Goal: Task Accomplishment & Management: Use online tool/utility

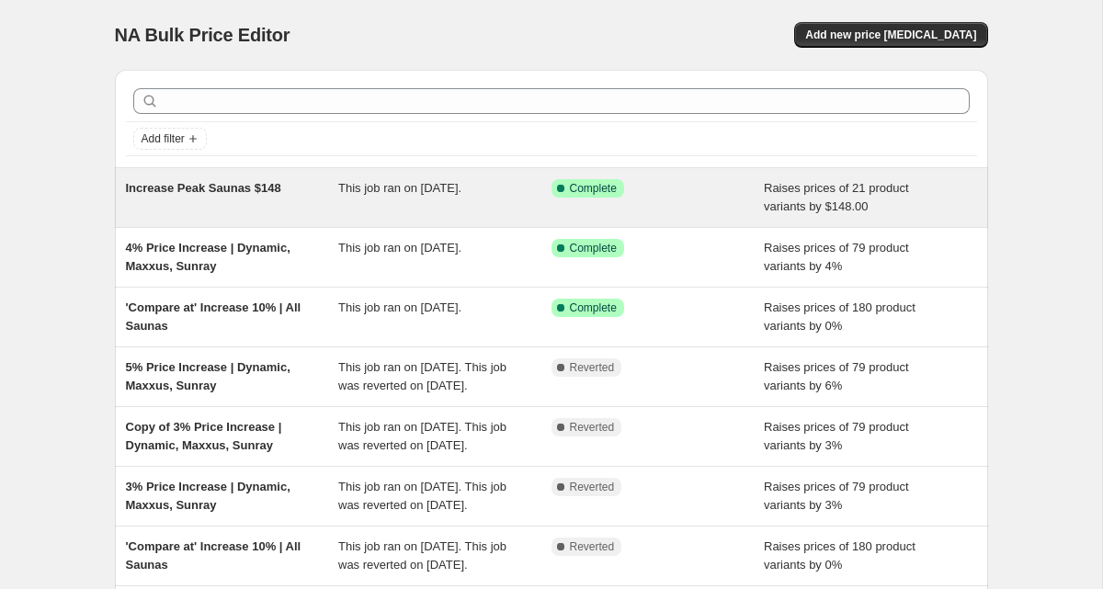
click at [433, 193] on span "This job ran on [DATE]." at bounding box center [399, 188] width 123 height 14
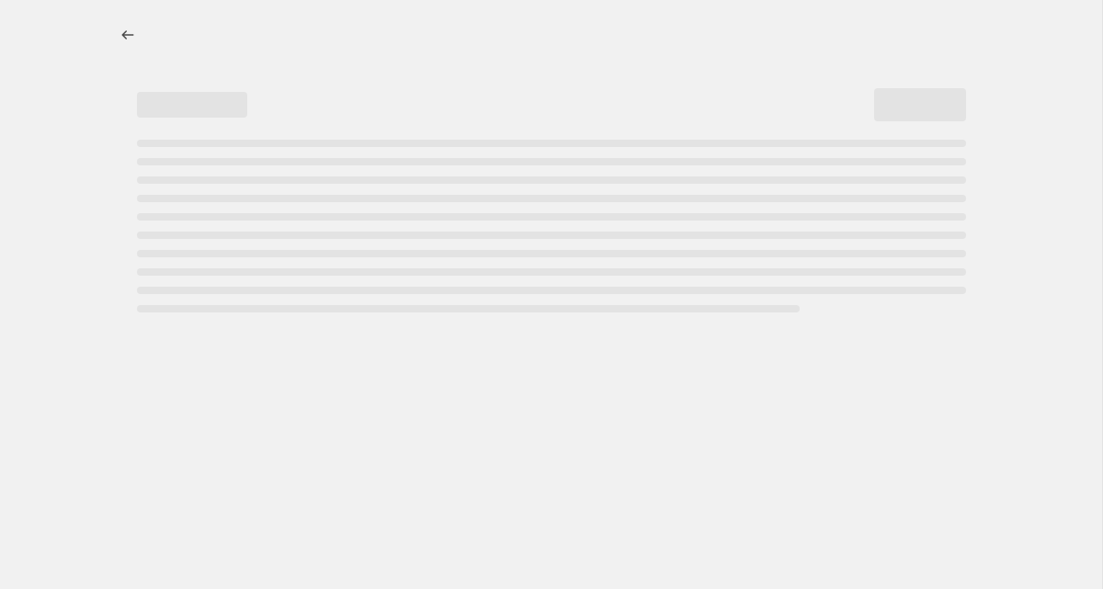
select select "by"
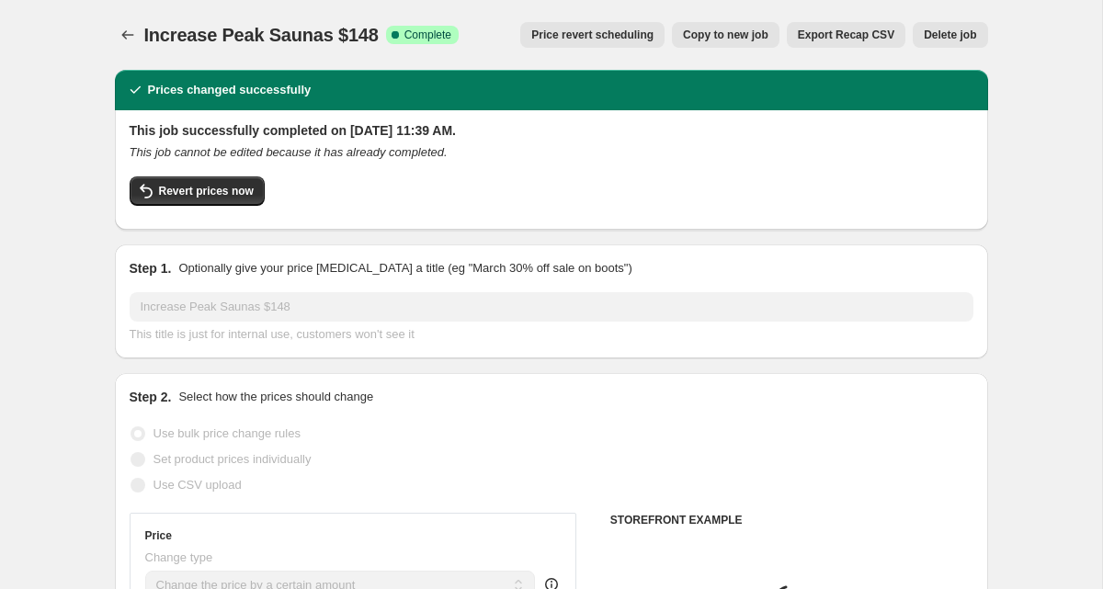
select select "collection"
click at [723, 40] on span "Copy to new job" at bounding box center [725, 35] width 85 height 15
select select "by"
select select "collection"
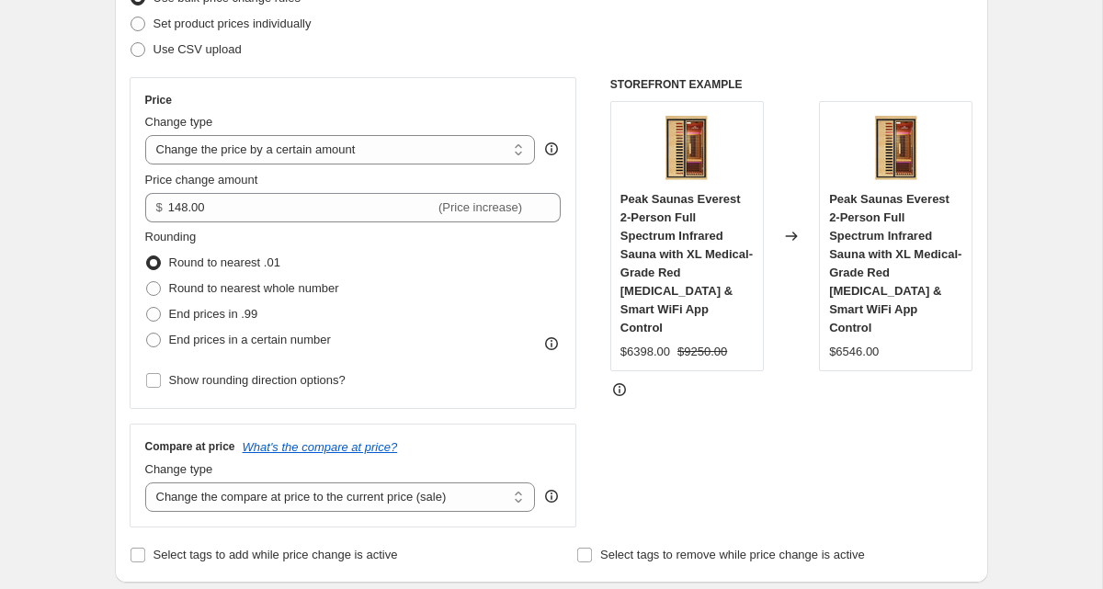
scroll to position [413, 0]
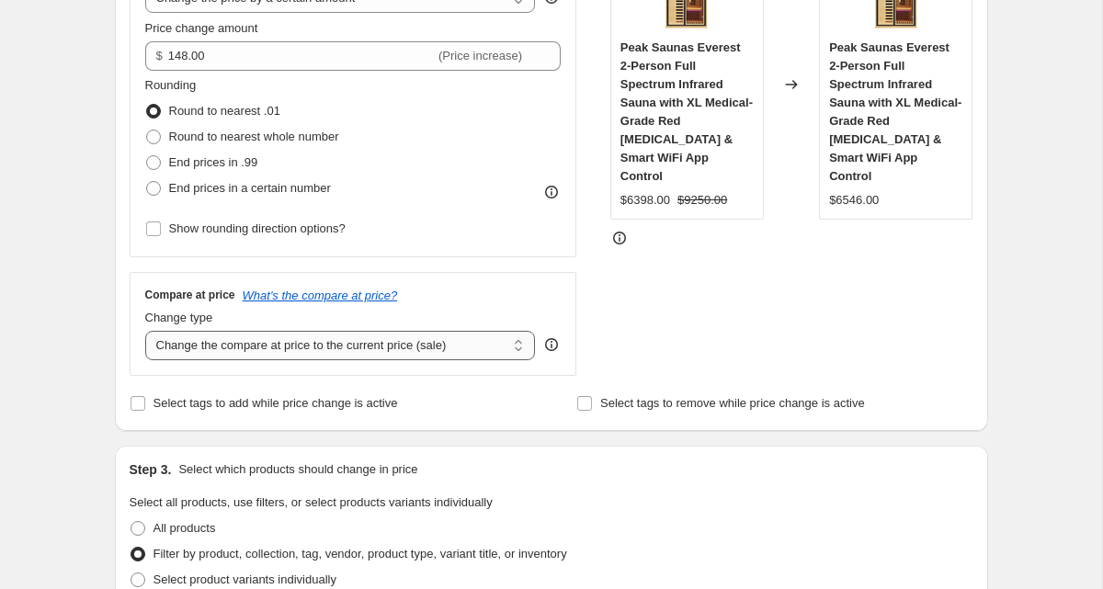
click at [186, 340] on select "Change the compare at price to the current price (sale) Change the compare at p…" at bounding box center [340, 345] width 391 height 29
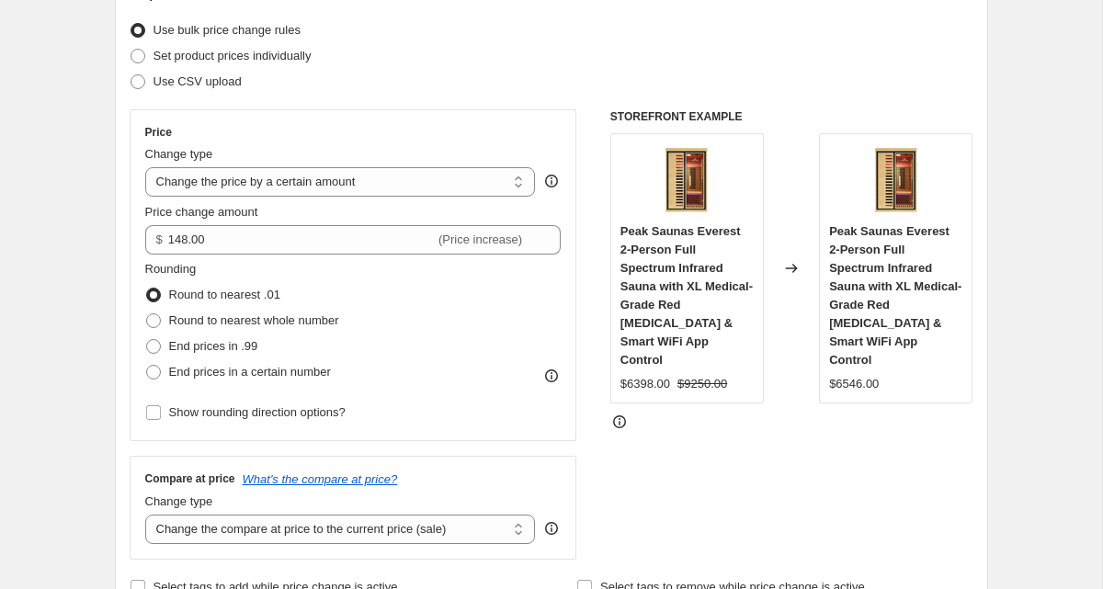
scroll to position [0, 0]
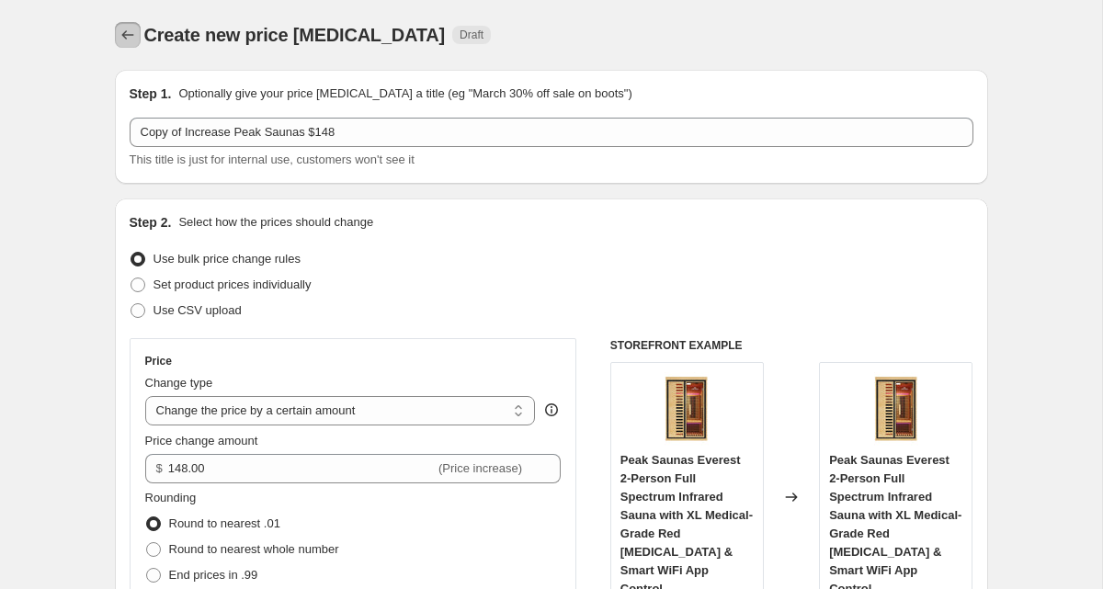
click at [130, 37] on icon "Price change jobs" at bounding box center [128, 35] width 18 height 18
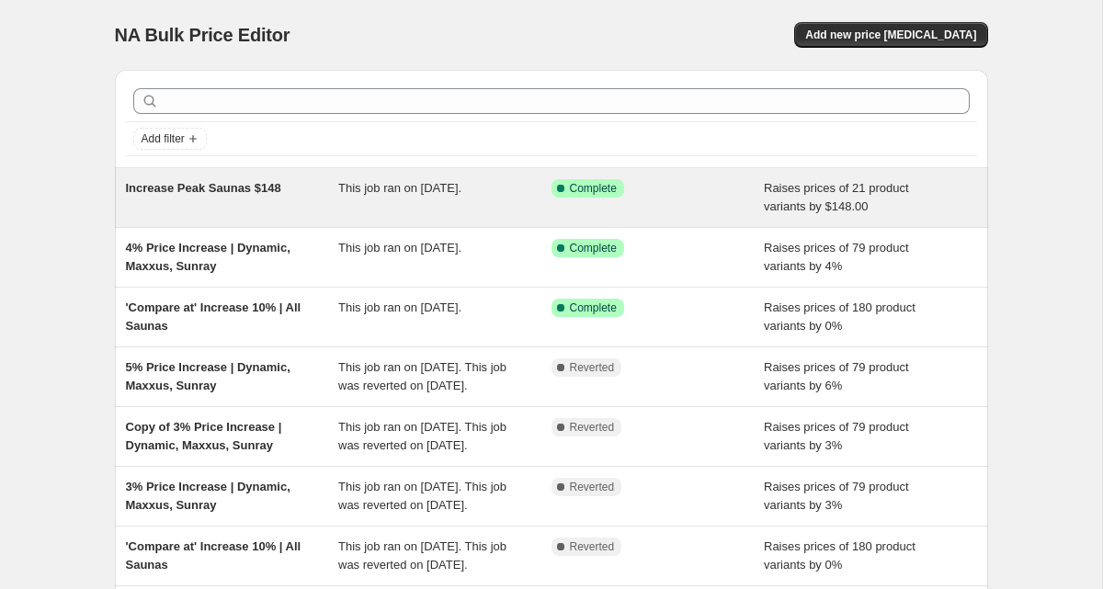
click at [238, 199] on div "Increase Peak Saunas $148" at bounding box center [232, 197] width 213 height 37
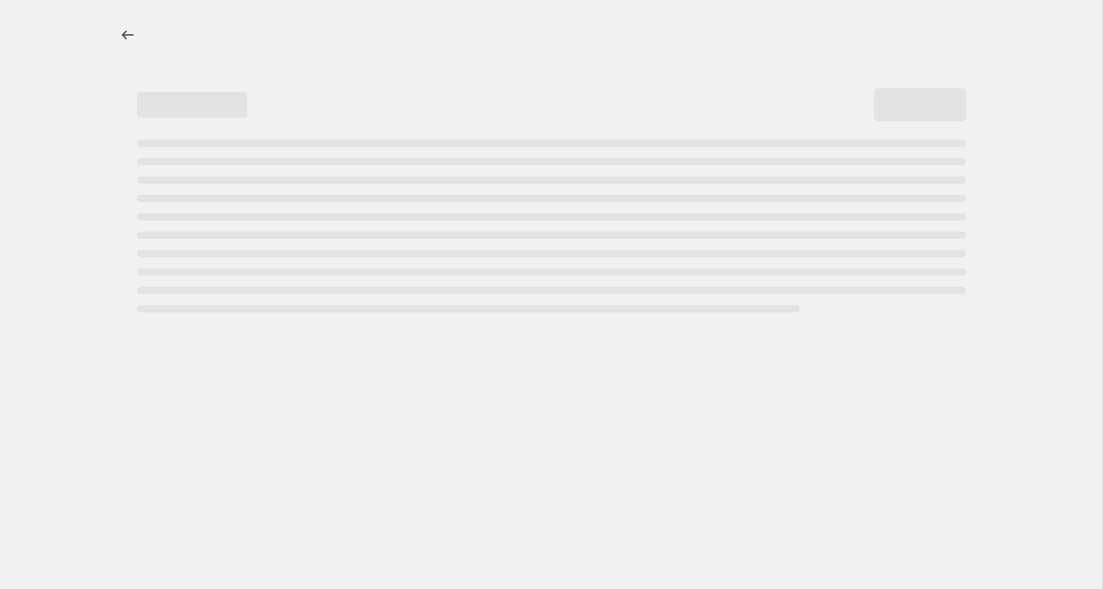
select select "by"
select select "collection"
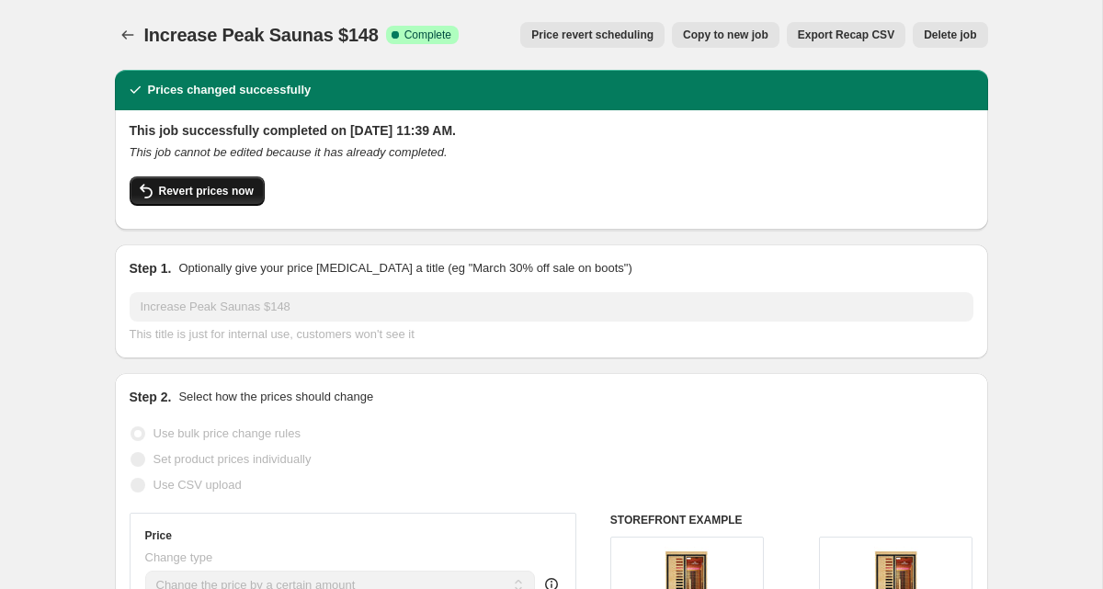
click at [174, 188] on span "Revert prices now" at bounding box center [206, 191] width 95 height 15
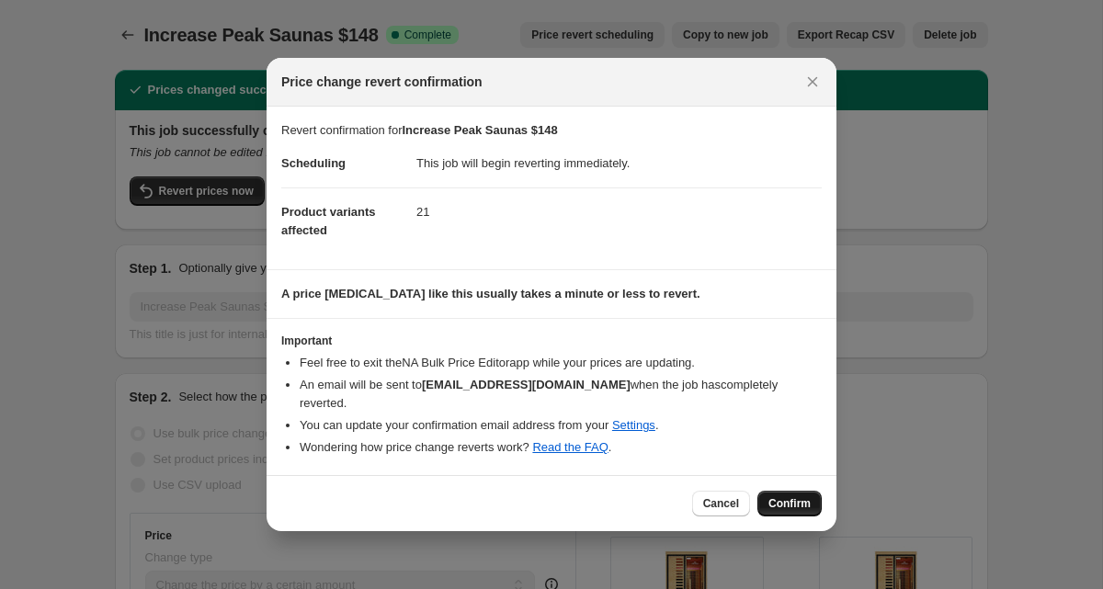
click at [780, 505] on span "Confirm" at bounding box center [789, 503] width 42 height 15
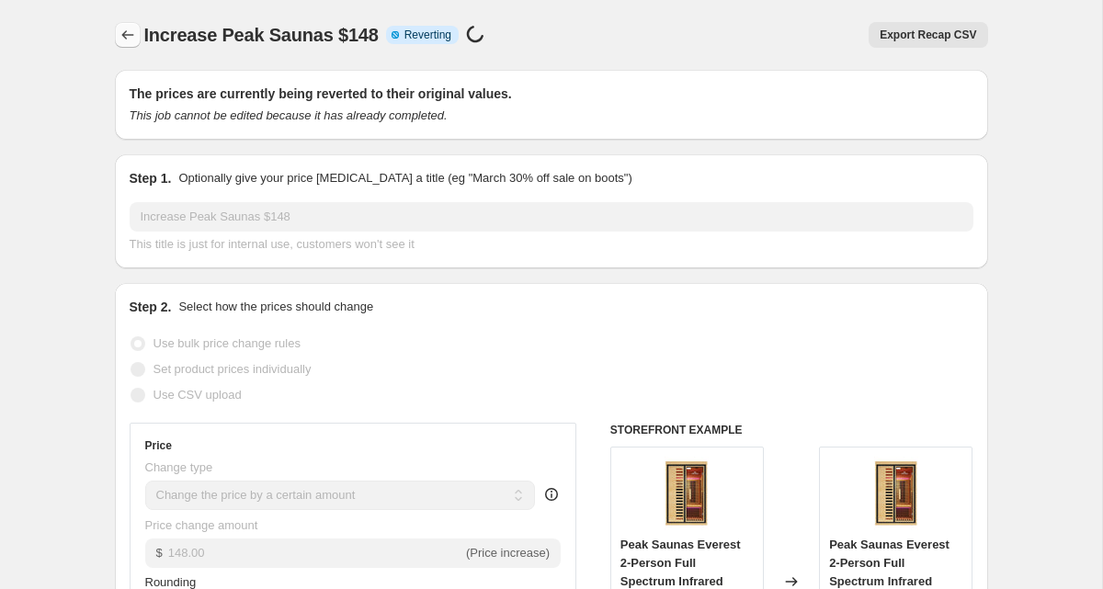
click at [126, 40] on icon "Price change jobs" at bounding box center [128, 35] width 18 height 18
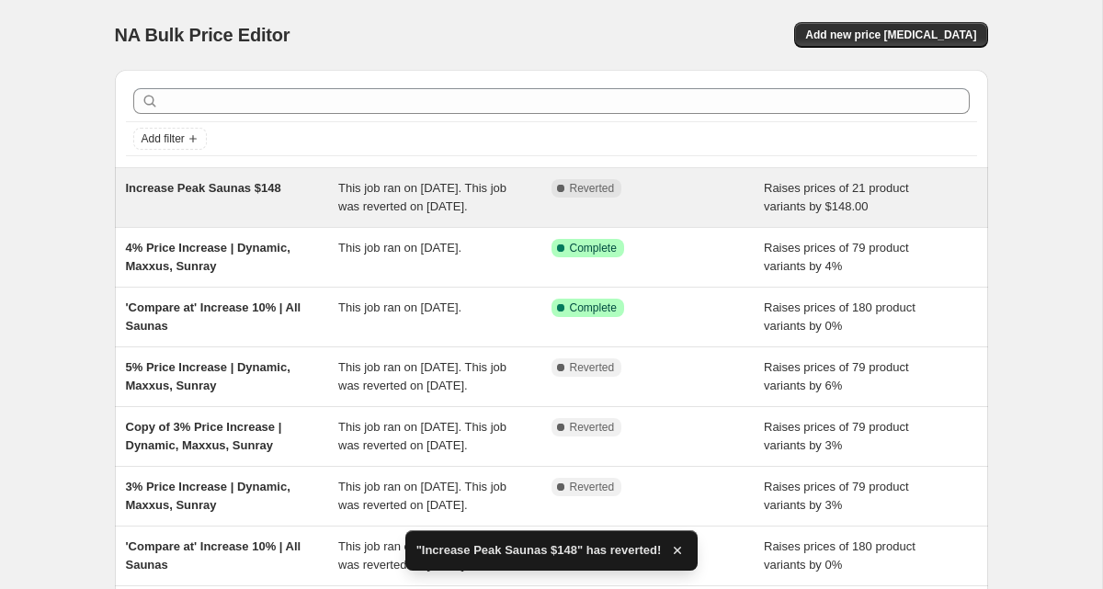
click at [195, 186] on span "Increase Peak Saunas $148" at bounding box center [203, 188] width 155 height 14
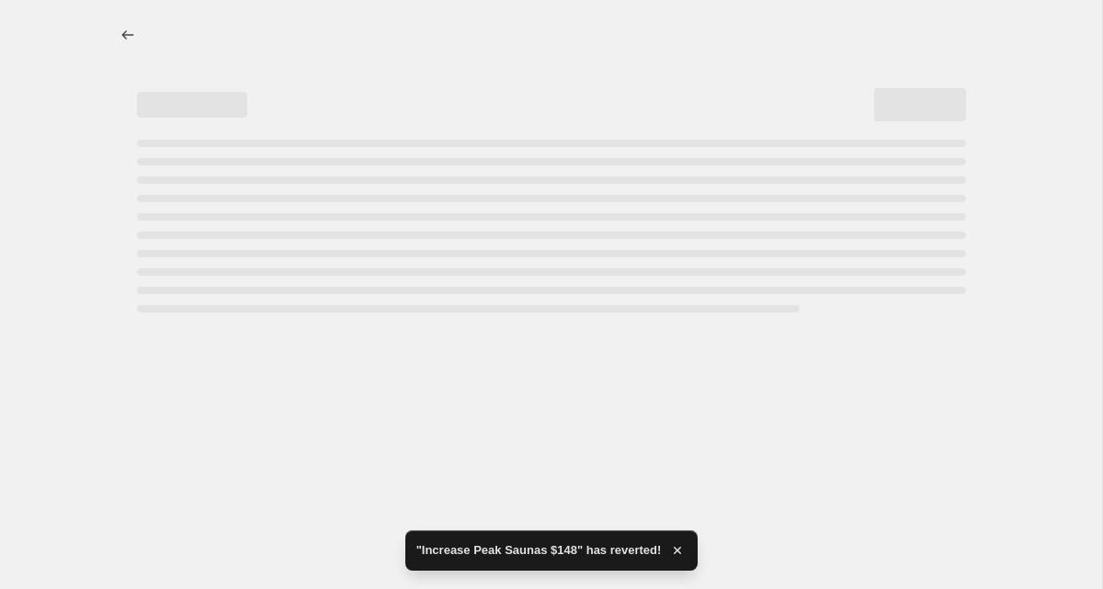
select select "by"
select select "collection"
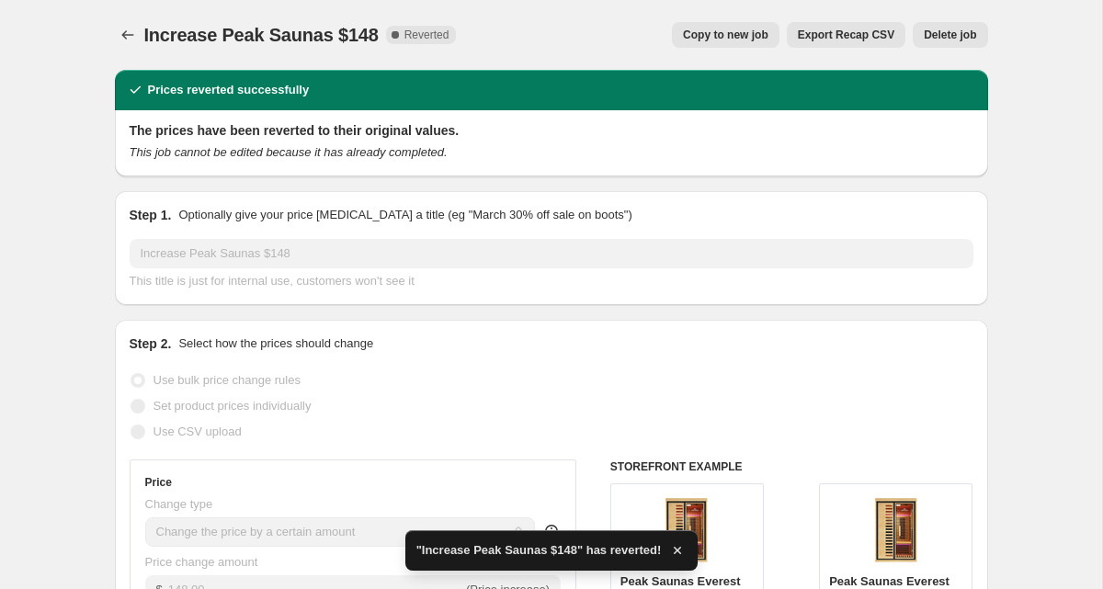
click at [744, 35] on span "Copy to new job" at bounding box center [725, 35] width 85 height 15
select select "by"
select select "collection"
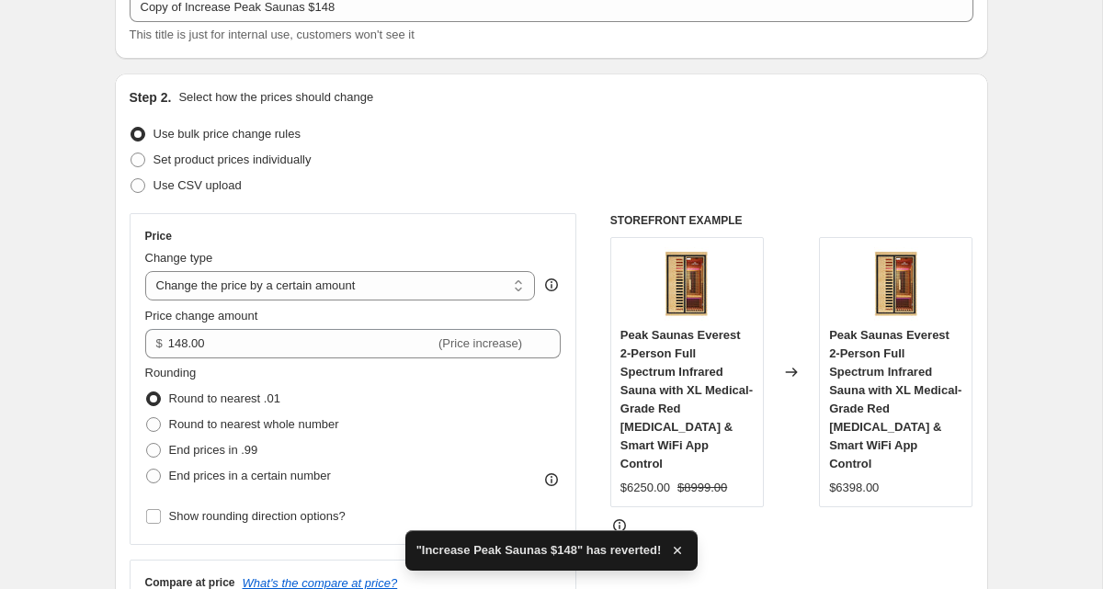
scroll to position [377, 0]
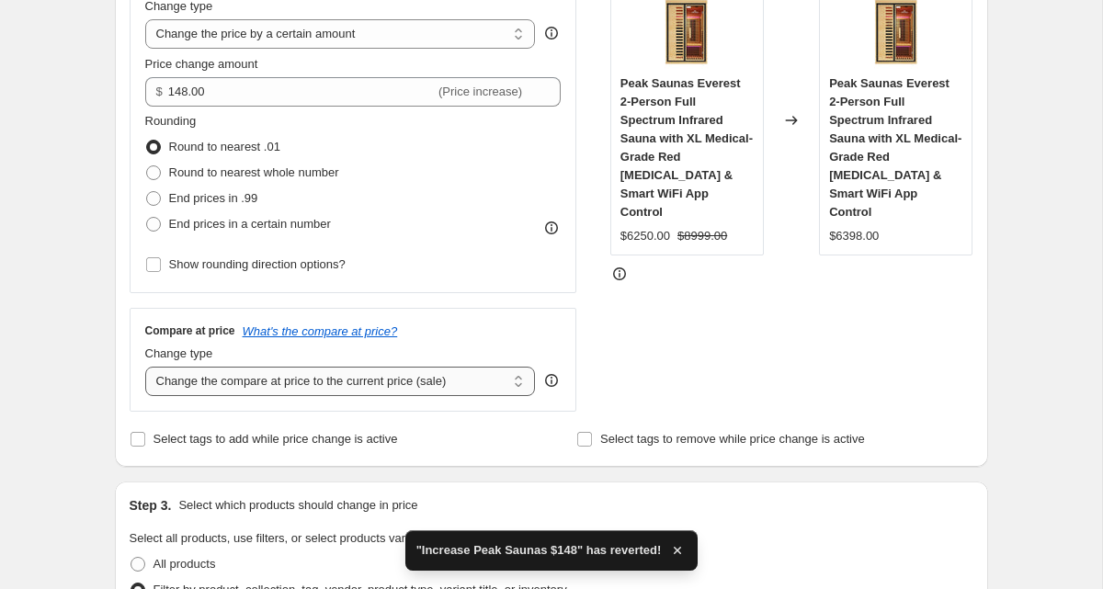
click at [203, 383] on select "Change the compare at price to the current price (sale) Change the compare at p…" at bounding box center [340, 381] width 391 height 29
select select "no_change"
click at [145, 367] on select "Change the compare at price to the current price (sale) Change the compare at p…" at bounding box center [340, 381] width 391 height 29
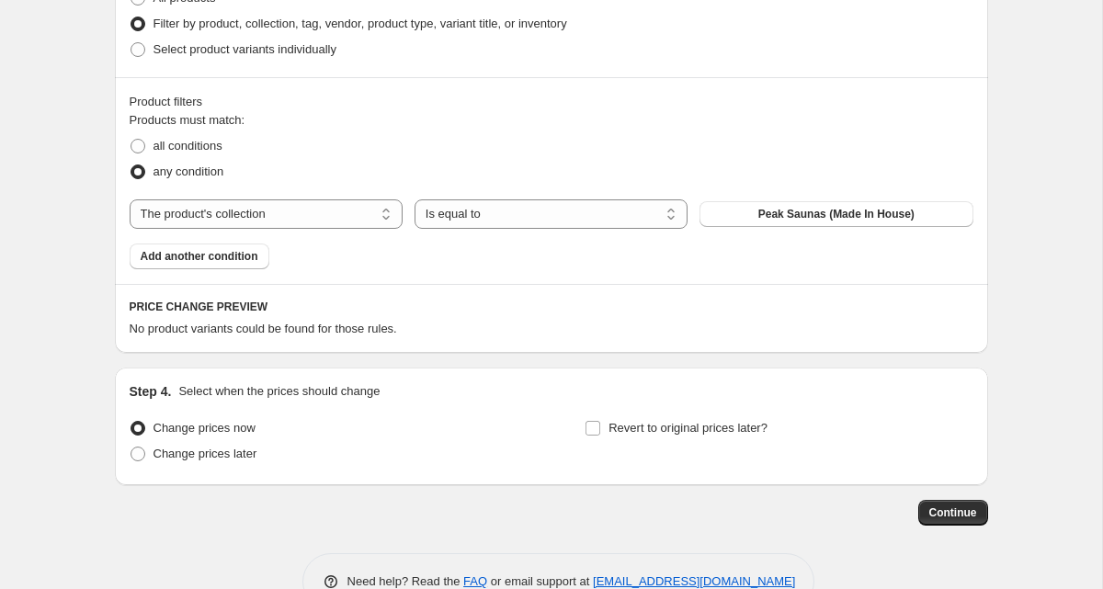
scroll to position [954, 0]
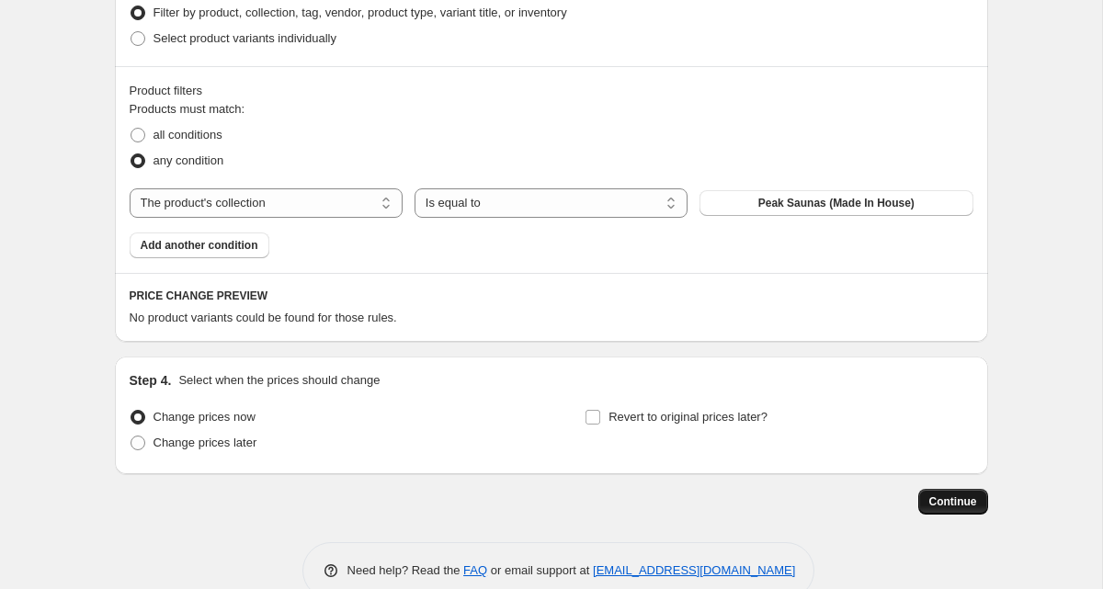
click at [938, 504] on span "Continue" at bounding box center [953, 502] width 48 height 15
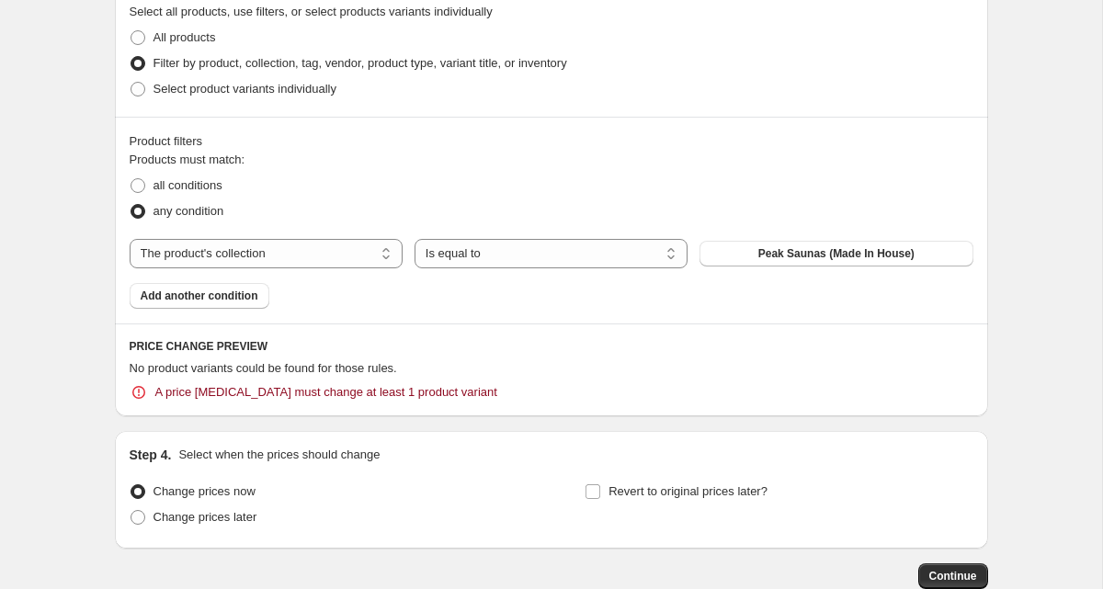
scroll to position [1001, 0]
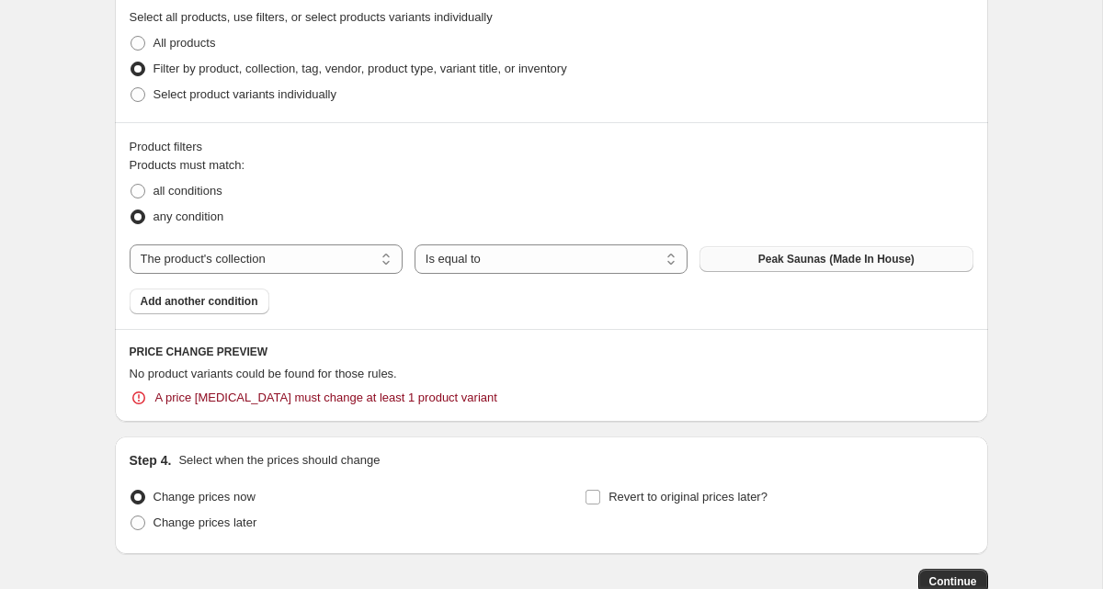
click at [759, 256] on span "Peak Saunas (Made In House)" at bounding box center [836, 259] width 156 height 15
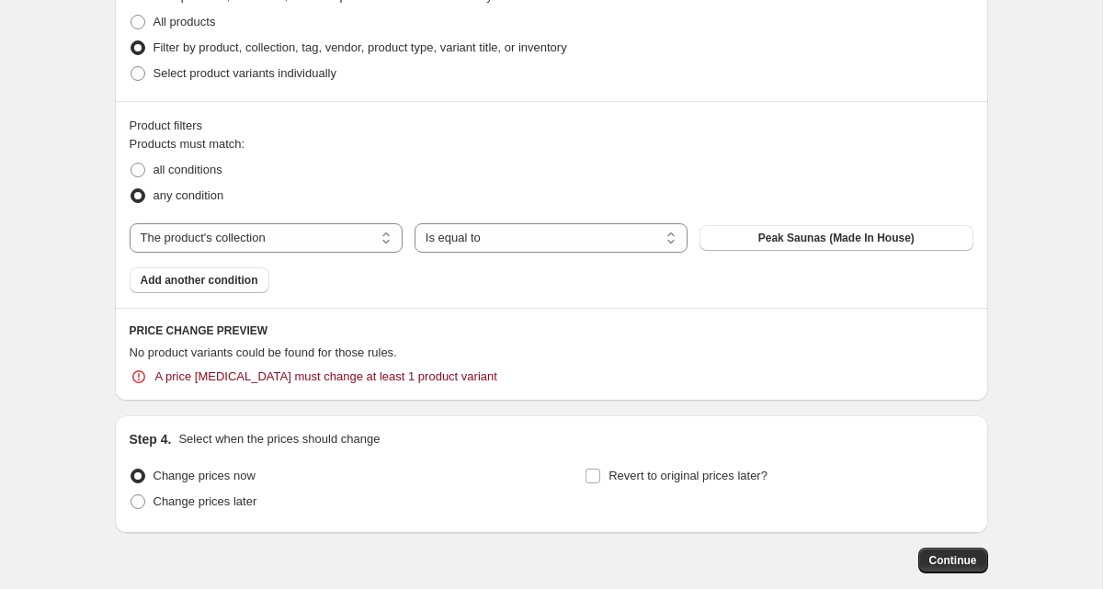
scroll to position [1029, 0]
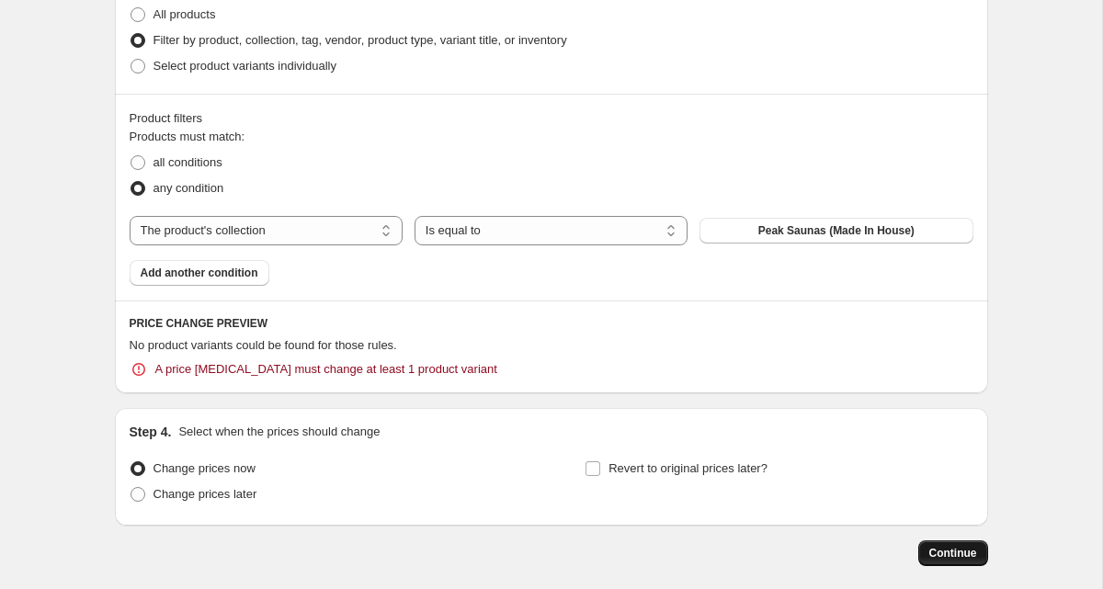
click at [936, 551] on span "Continue" at bounding box center [953, 553] width 48 height 15
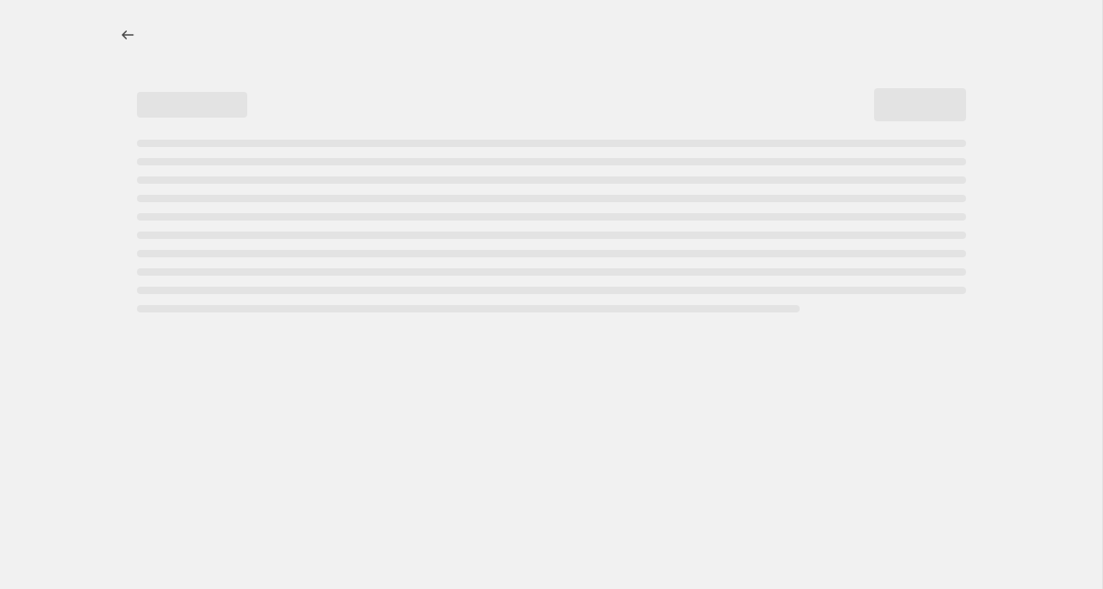
select select "percentage"
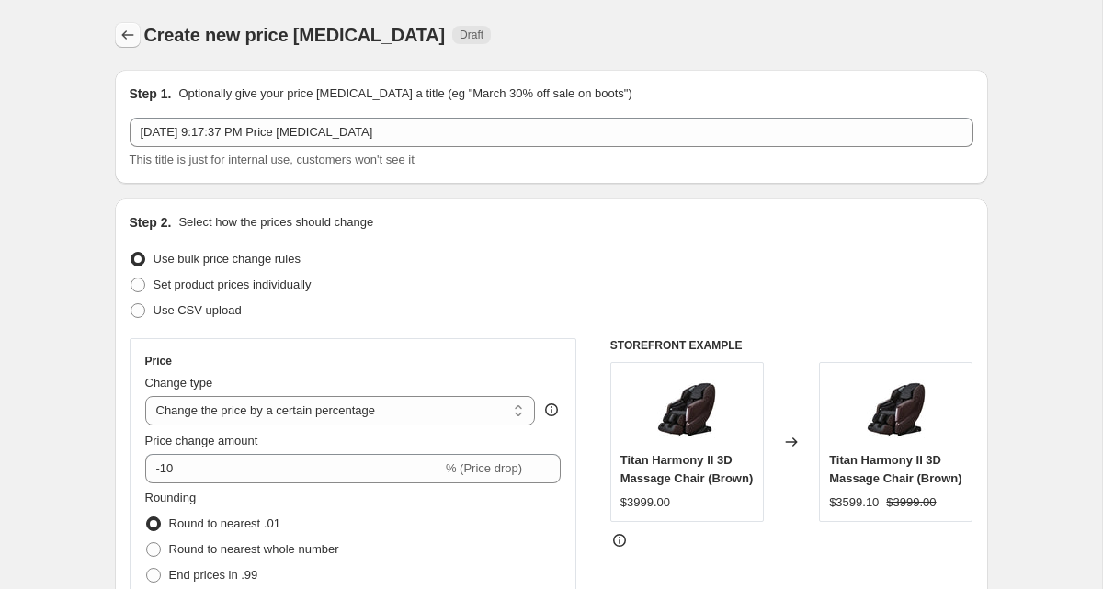
click at [127, 32] on icon "Price change jobs" at bounding box center [128, 35] width 18 height 18
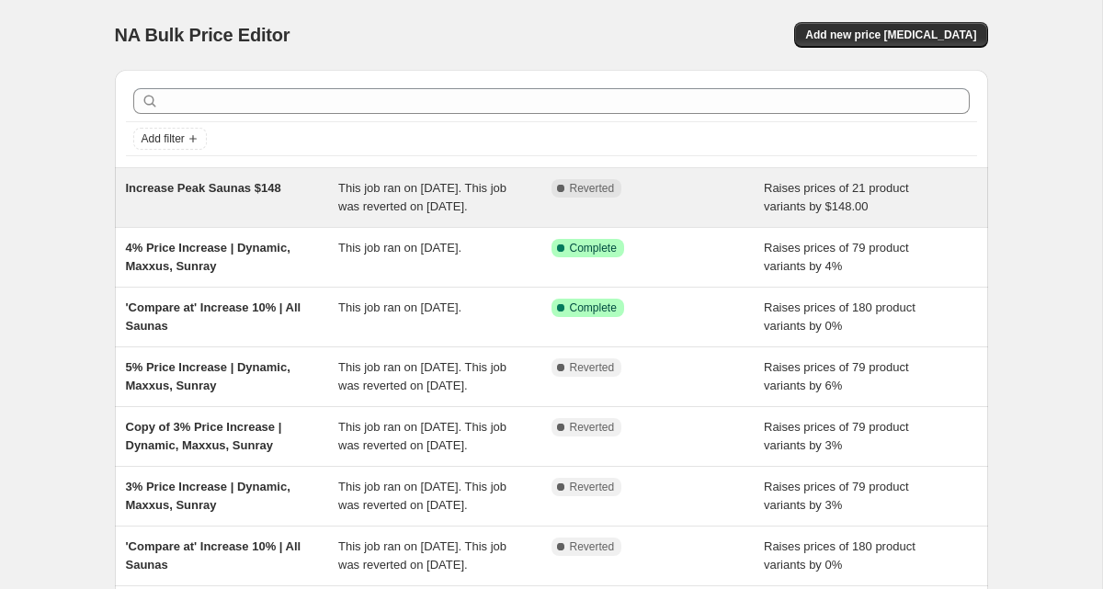
click at [446, 187] on span "This job ran on [DATE]. This job was reverted on [DATE]." at bounding box center [422, 197] width 168 height 32
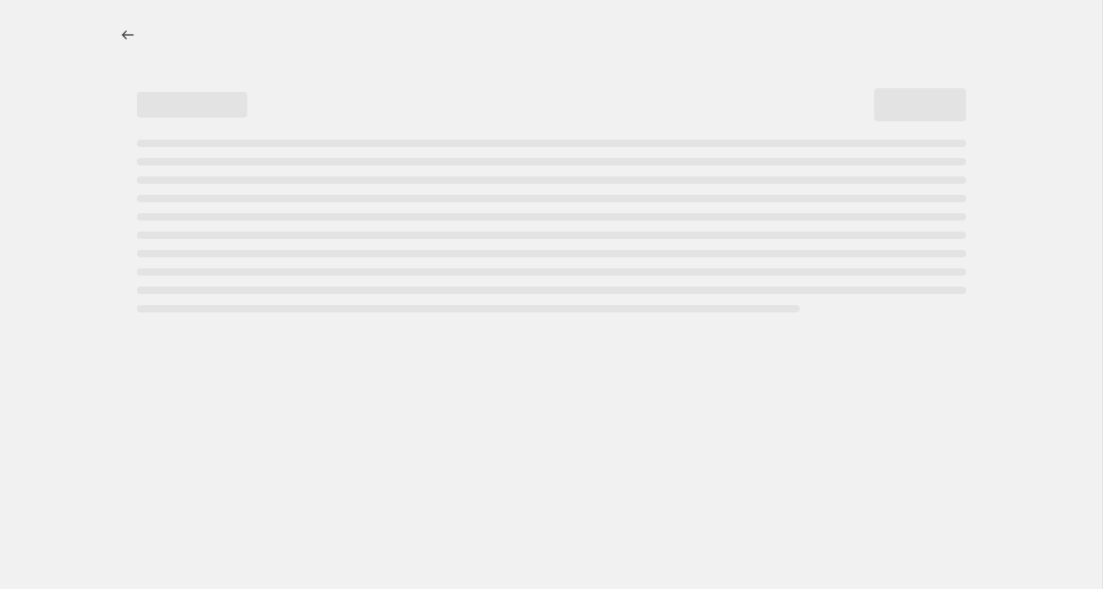
select select "by"
select select "collection"
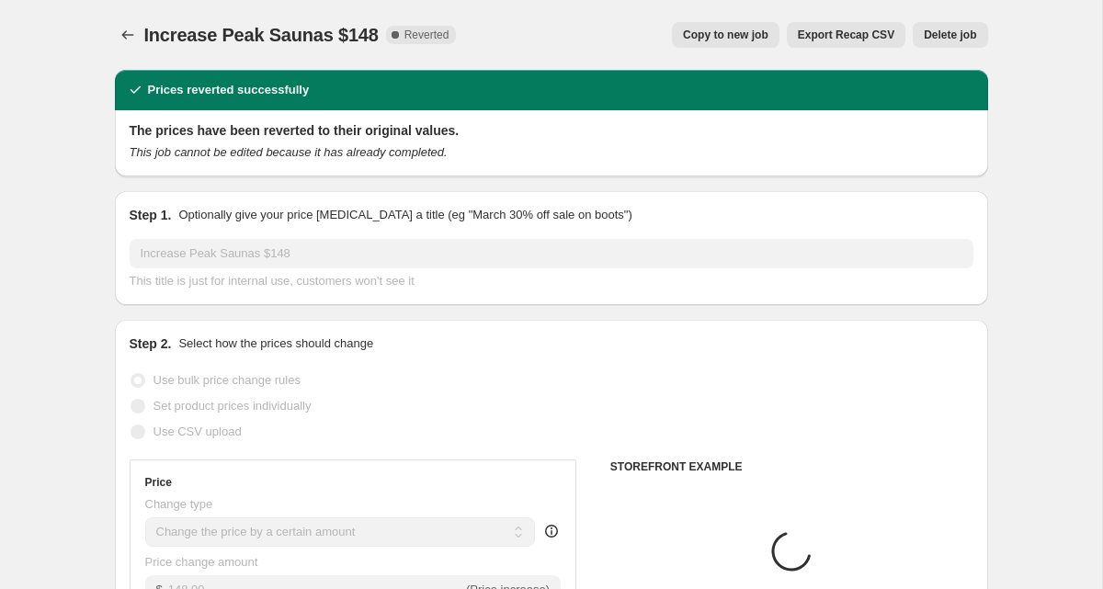
click at [738, 34] on span "Copy to new job" at bounding box center [725, 35] width 85 height 15
select select "by"
select select "collection"
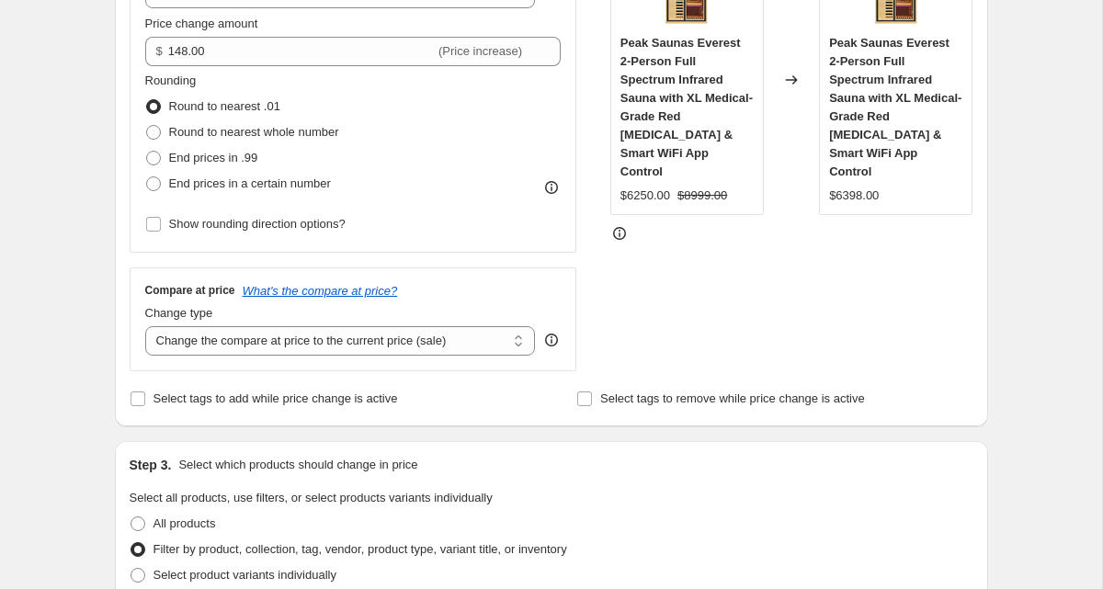
scroll to position [424, 0]
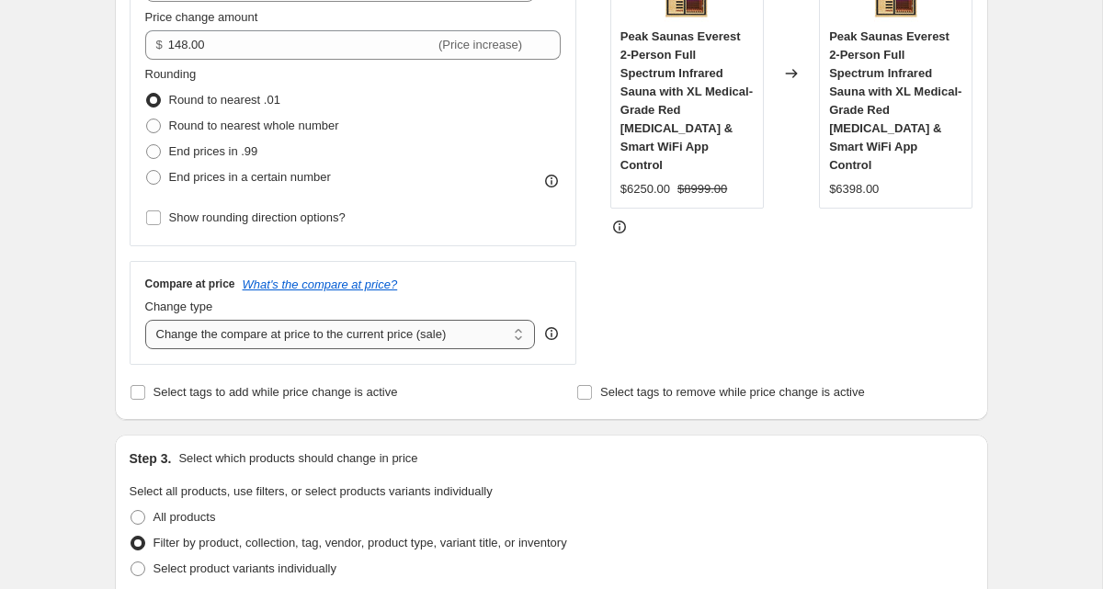
click at [197, 337] on select "Change the compare at price to the current price (sale) Change the compare at p…" at bounding box center [340, 334] width 391 height 29
select select "no_change"
click at [145, 320] on select "Change the compare at price to the current price (sale) Change the compare at p…" at bounding box center [340, 334] width 391 height 29
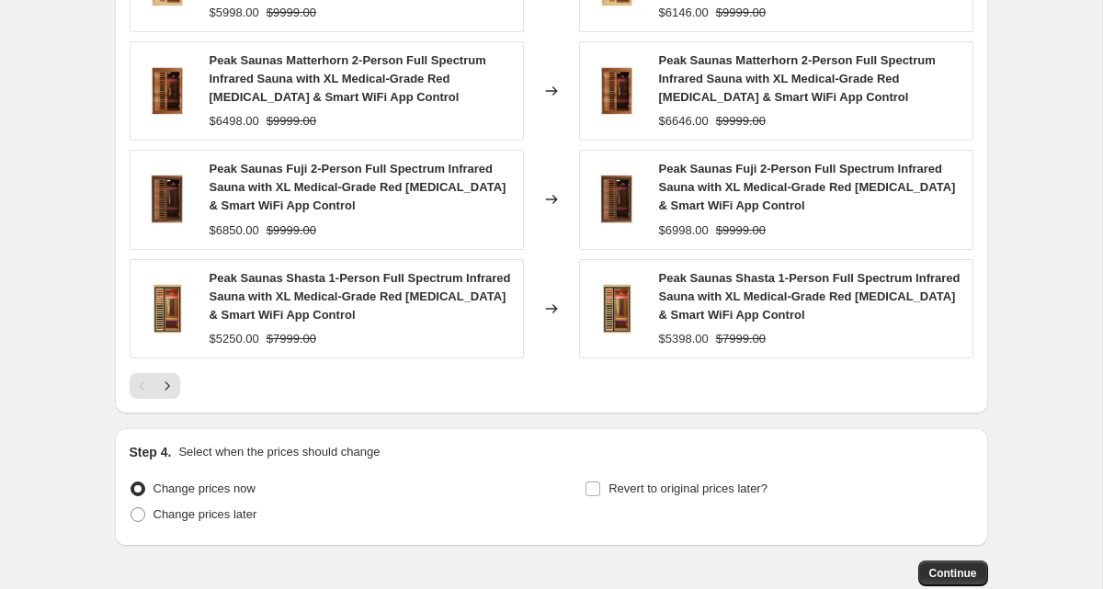
scroll to position [1576, 0]
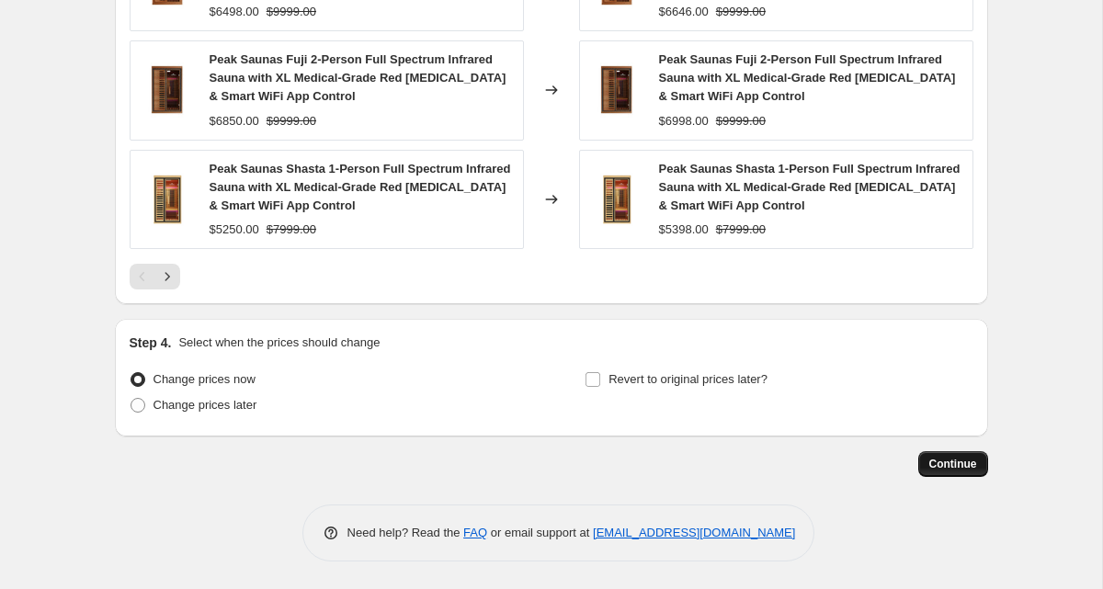
click at [958, 464] on span "Continue" at bounding box center [953, 464] width 48 height 15
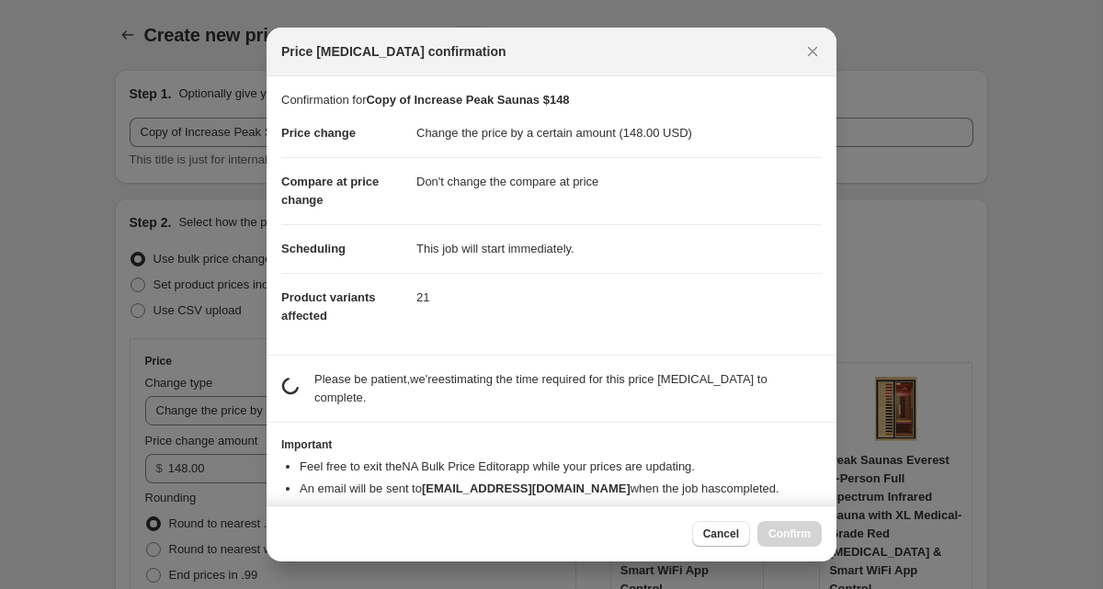
scroll to position [0, 0]
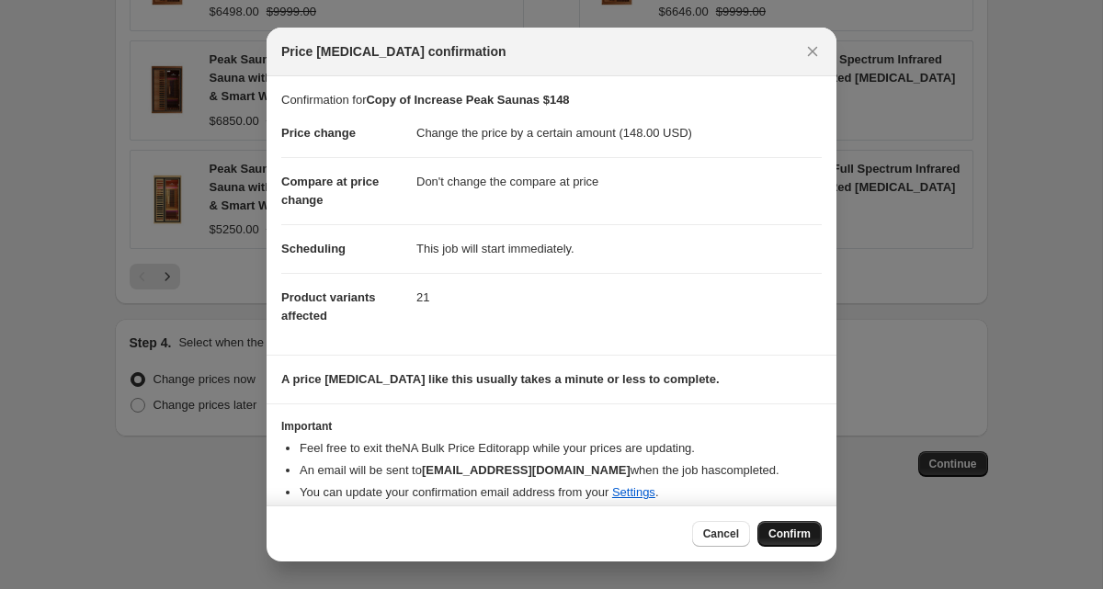
click at [767, 527] on button "Confirm" at bounding box center [789, 534] width 64 height 26
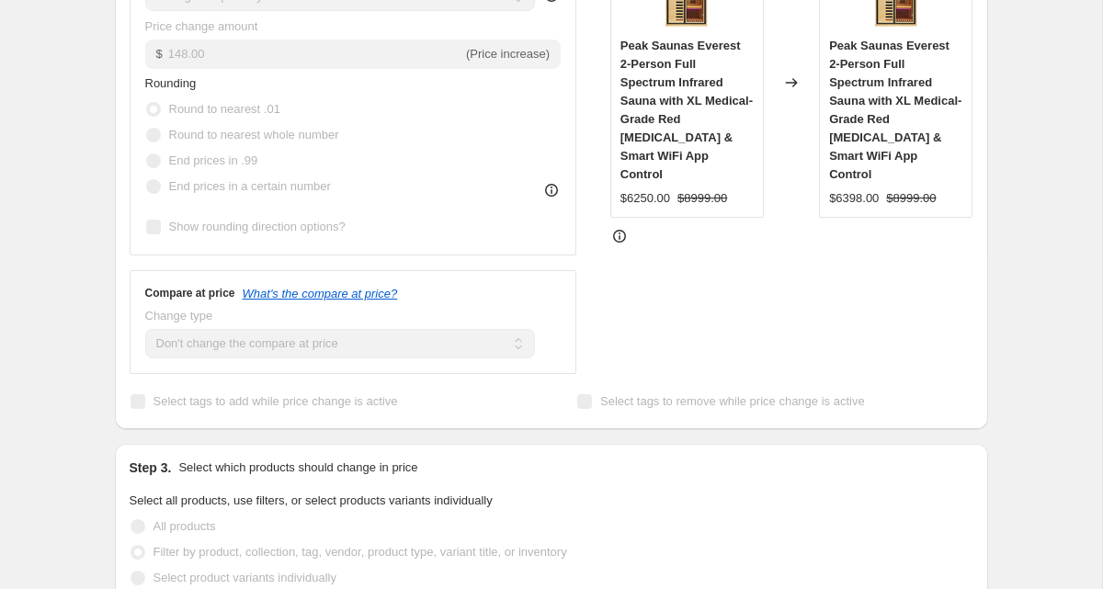
scroll to position [461, 0]
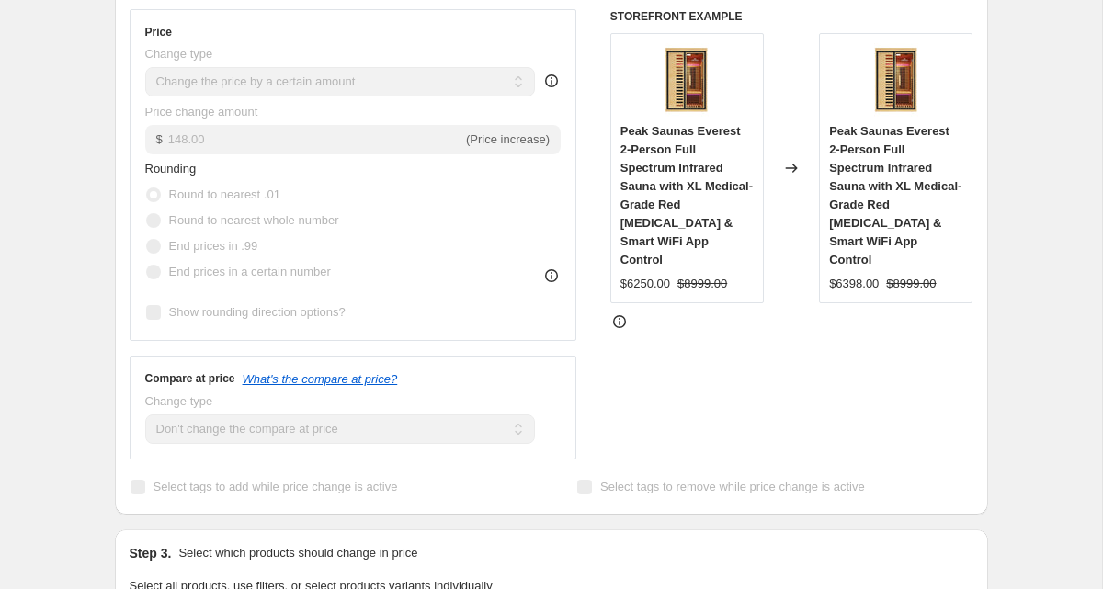
select select "by"
select select "no_change"
select select "collection"
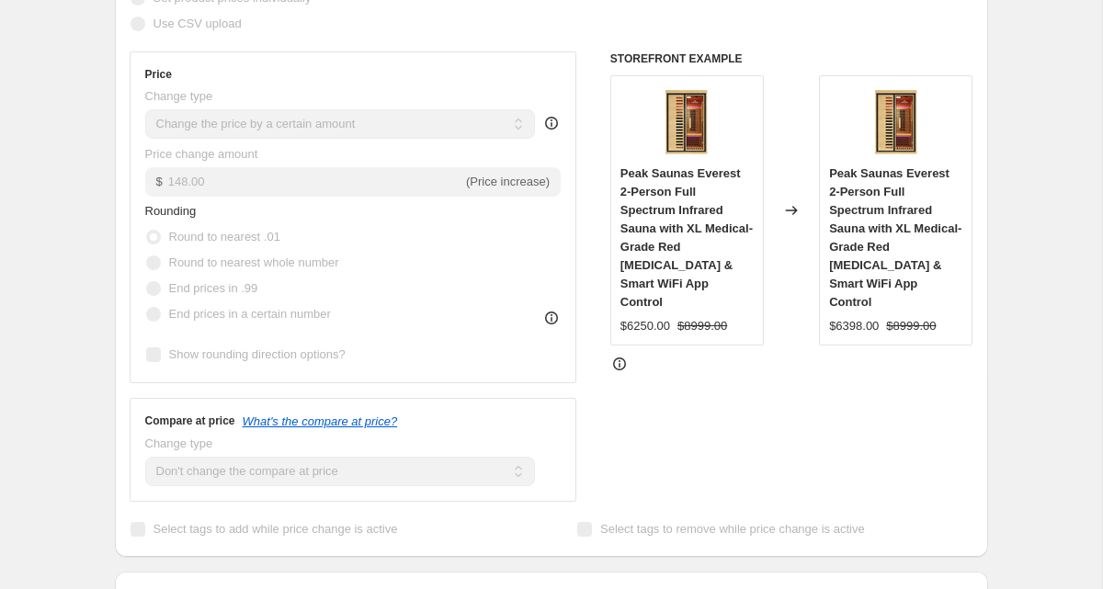
scroll to position [0, 0]
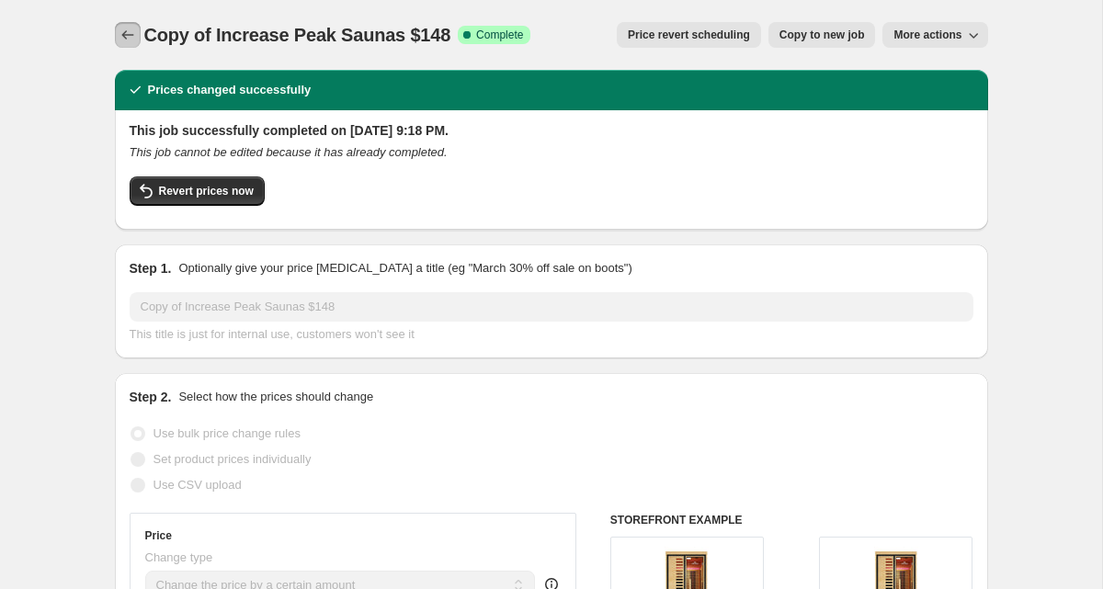
click at [134, 28] on icon "Price change jobs" at bounding box center [128, 35] width 18 height 18
